Goal: Navigation & Orientation: Go to known website

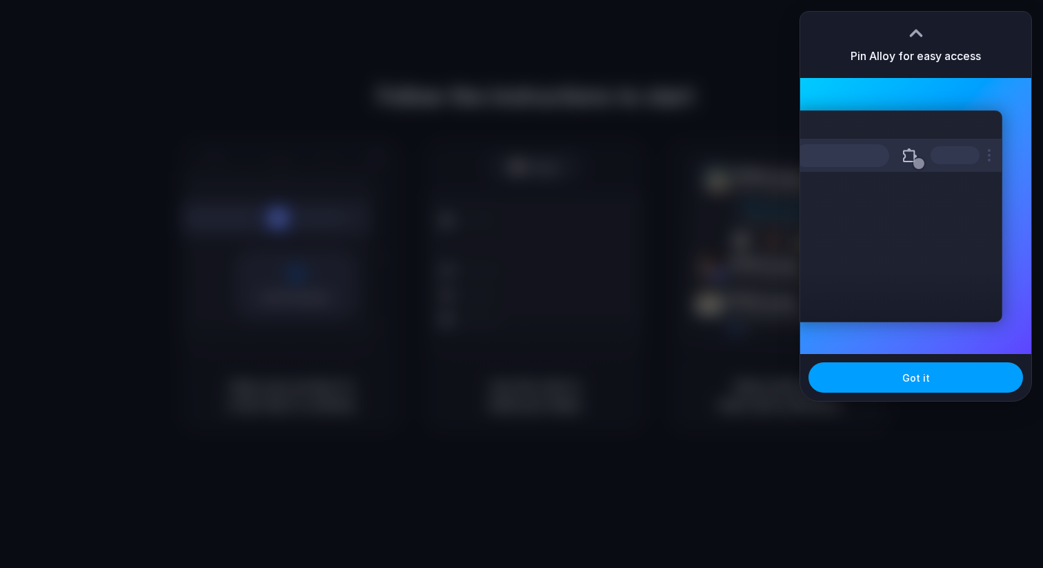
click at [914, 378] on span "Got it" at bounding box center [916, 377] width 28 height 14
